Goal: Task Accomplishment & Management: Manage account settings

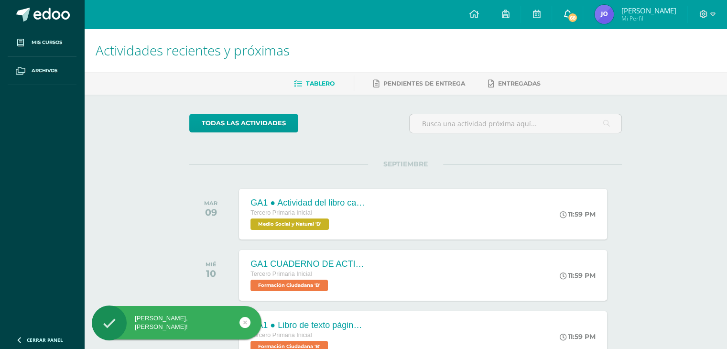
click at [578, 14] on span "68" at bounding box center [572, 17] width 11 height 11
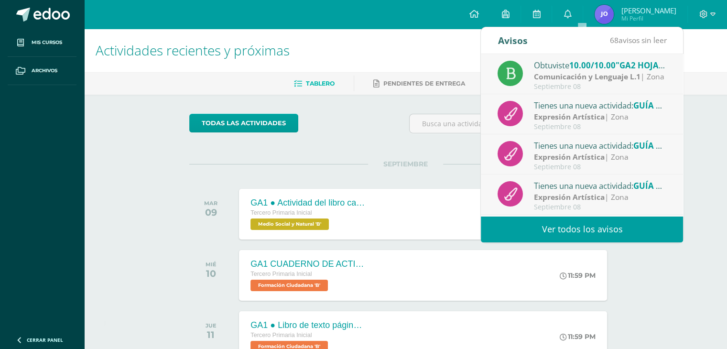
click at [542, 226] on link "Ver todos los avisos" at bounding box center [582, 229] width 202 height 26
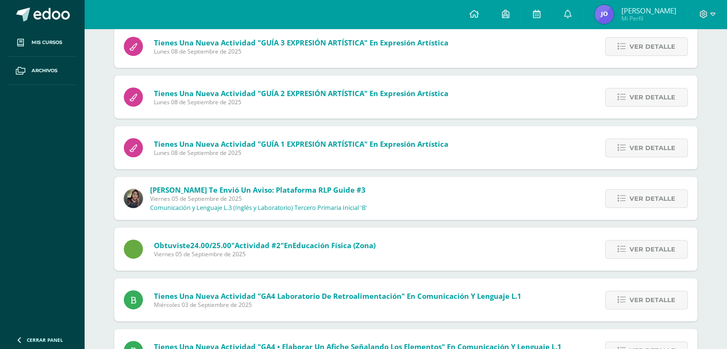
scroll to position [225, 0]
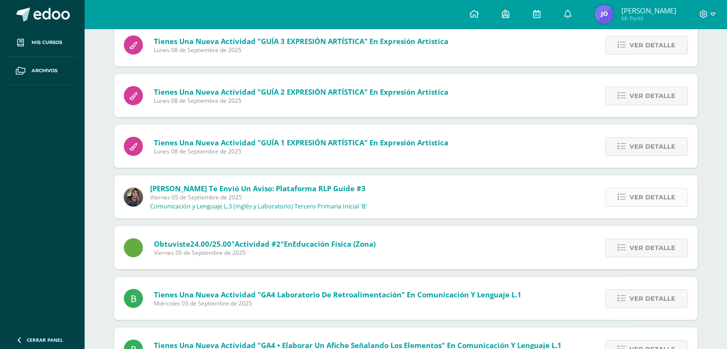
click at [619, 190] on link "Ver detalle" at bounding box center [646, 197] width 83 height 19
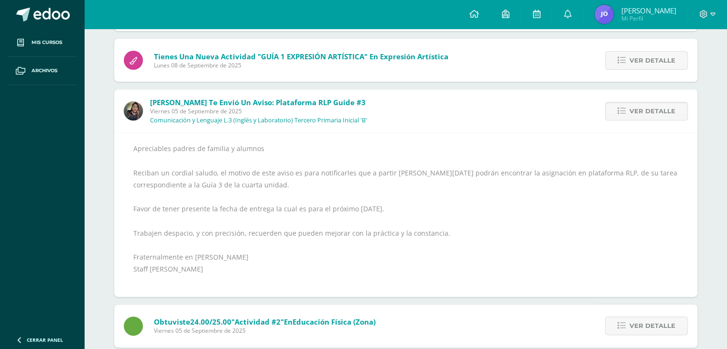
scroll to position [302, 0]
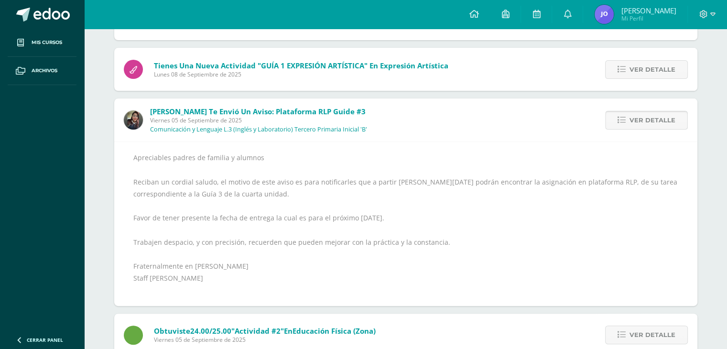
click at [641, 120] on span "Ver detalle" at bounding box center [652, 120] width 46 height 18
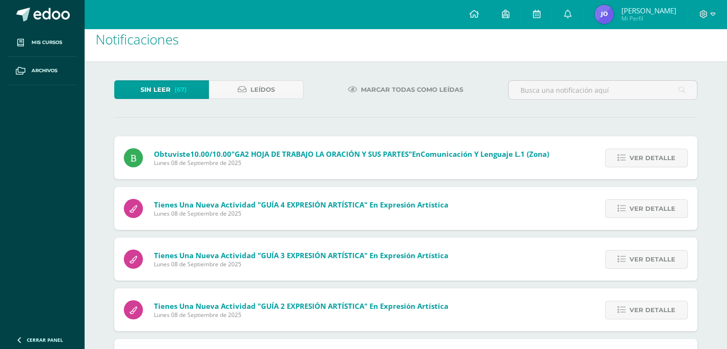
scroll to position [0, 0]
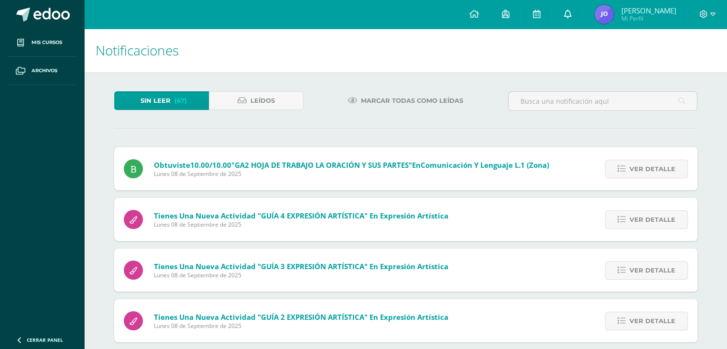
click at [576, 10] on link at bounding box center [567, 14] width 31 height 29
click at [427, 110] on div "Marcar todas como leídas" at bounding box center [405, 105] width 197 height 28
click at [289, 98] on link "Leídos" at bounding box center [256, 100] width 95 height 19
click at [264, 97] on span "Leídos" at bounding box center [262, 101] width 24 height 18
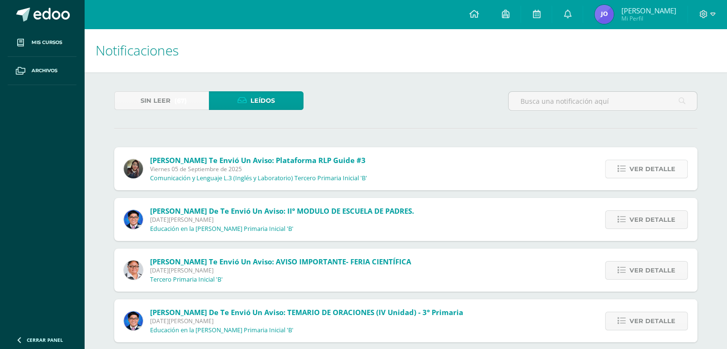
click at [627, 175] on link "Ver detalle" at bounding box center [646, 169] width 83 height 19
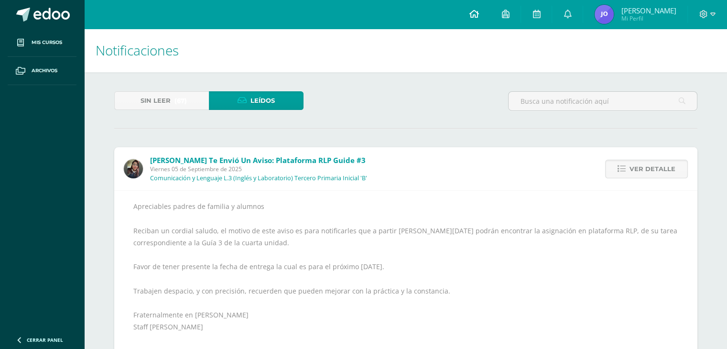
click at [490, 16] on link at bounding box center [473, 14] width 32 height 29
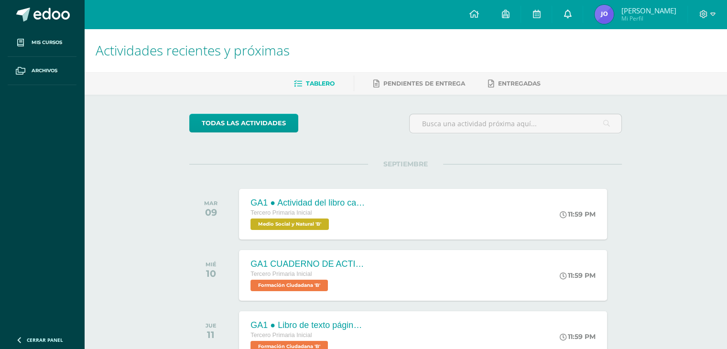
click at [583, 9] on link at bounding box center [567, 14] width 31 height 29
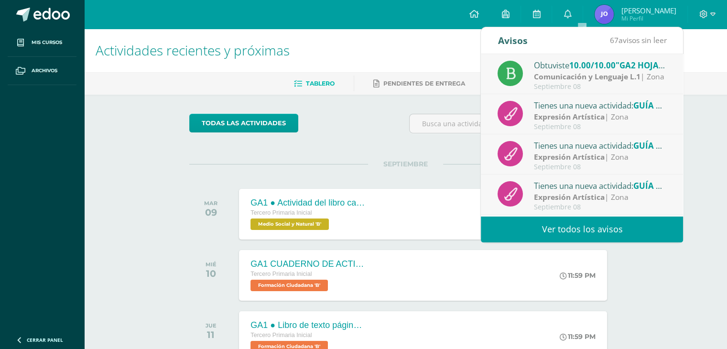
click at [516, 225] on link "Ver todos los avisos" at bounding box center [582, 229] width 202 height 26
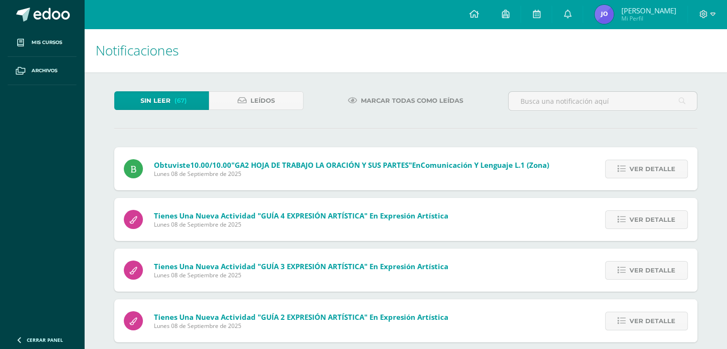
click at [367, 100] on span "Marcar todas como leídas" at bounding box center [412, 101] width 102 height 18
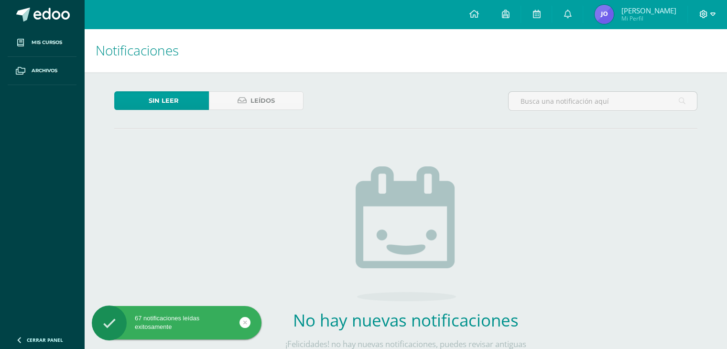
click at [713, 9] on div at bounding box center [707, 14] width 39 height 29
click at [713, 11] on icon at bounding box center [712, 14] width 5 height 9
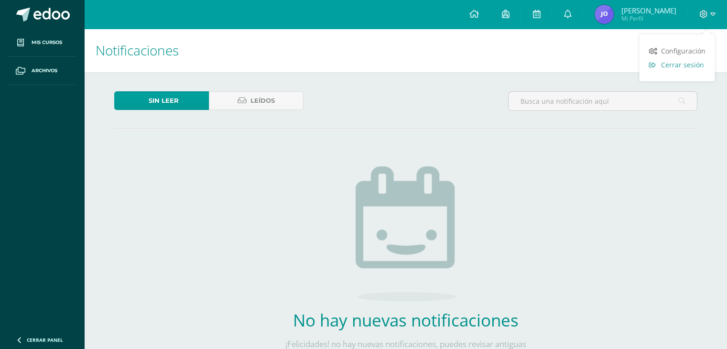
click at [677, 66] on span "Cerrar sesión" at bounding box center [681, 64] width 43 height 9
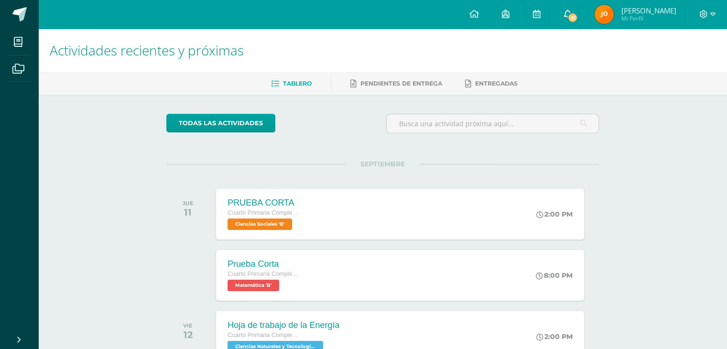
click at [563, 9] on span at bounding box center [567, 14] width 8 height 11
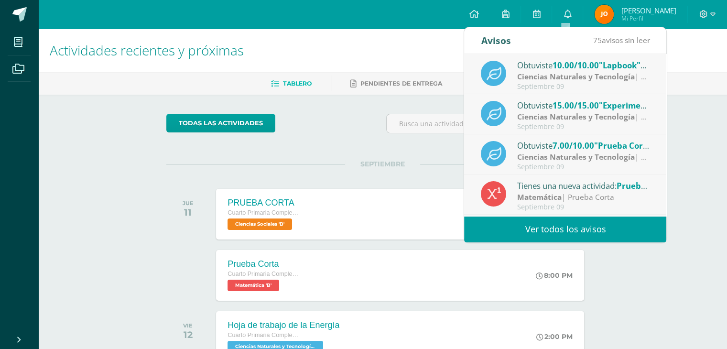
click at [535, 223] on link "Ver todos los avisos" at bounding box center [565, 229] width 202 height 26
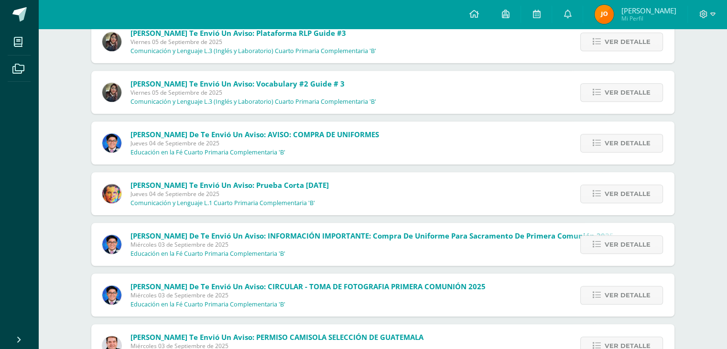
scroll to position [687, 0]
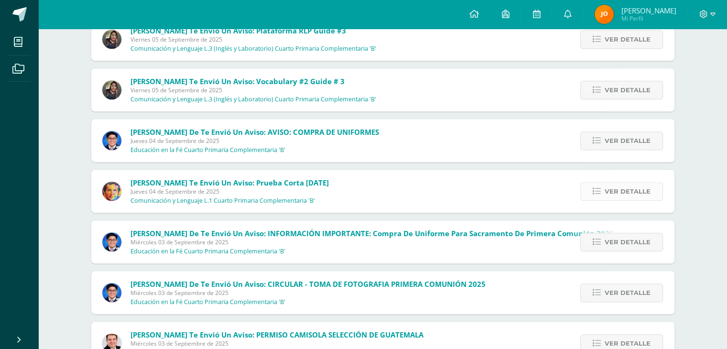
click at [617, 194] on span "Ver detalle" at bounding box center [628, 192] width 46 height 18
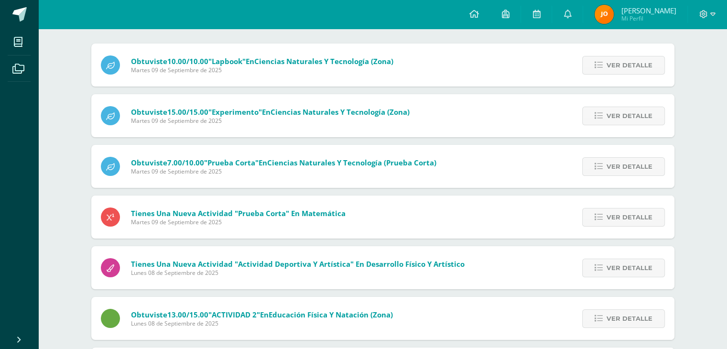
scroll to position [0, 0]
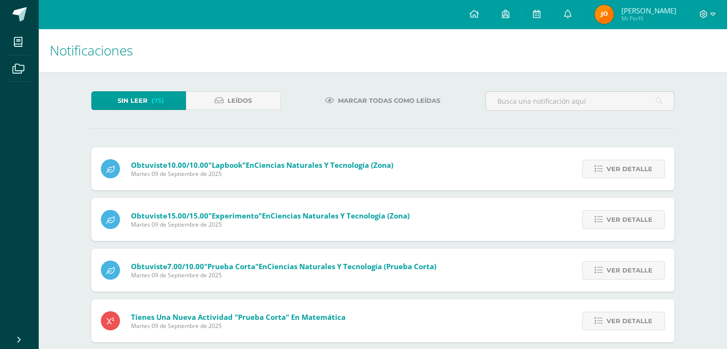
click at [339, 99] on span "Marcar todas como leídas" at bounding box center [389, 101] width 102 height 18
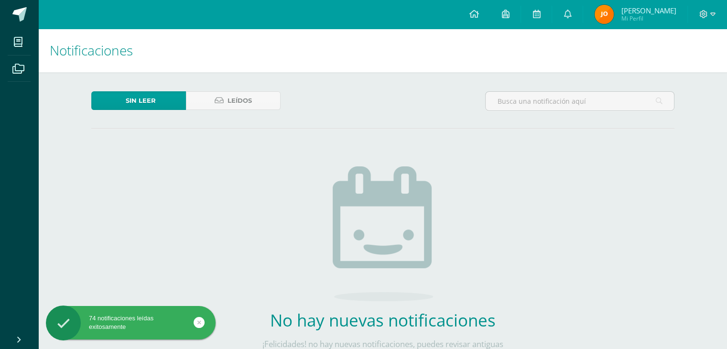
click at [638, 12] on span "[PERSON_NAME]" at bounding box center [648, 11] width 55 height 10
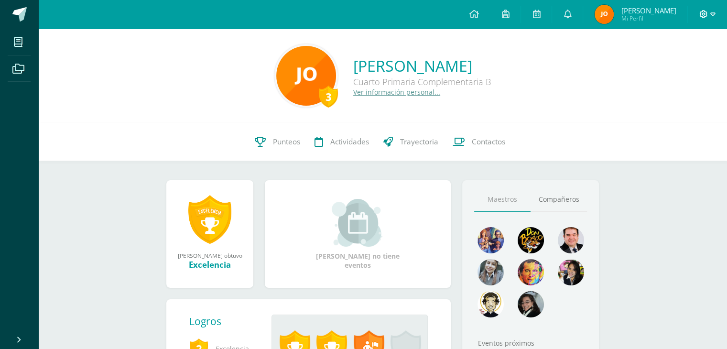
click at [711, 13] on icon at bounding box center [712, 14] width 5 height 9
click at [664, 65] on span "Cerrar sesión" at bounding box center [681, 64] width 43 height 9
